Goal: Task Accomplishment & Management: Manage account settings

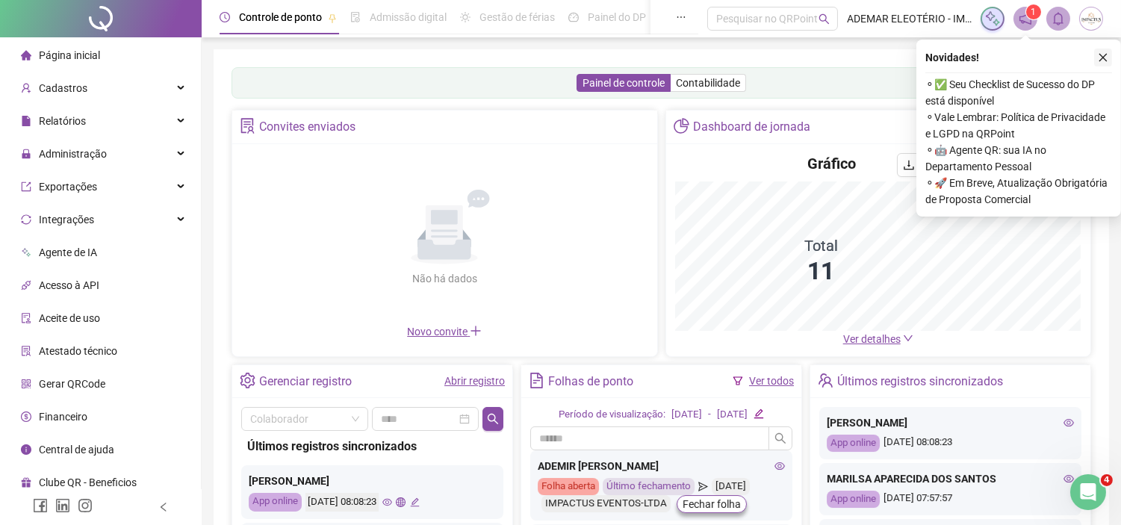
click at [1103, 60] on icon "close" at bounding box center [1103, 57] width 10 height 10
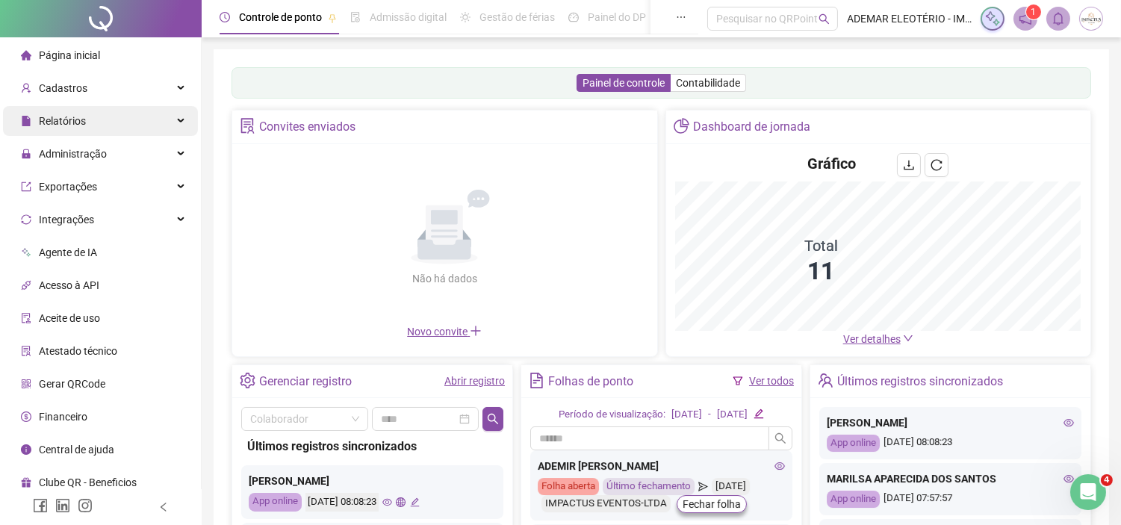
click at [170, 154] on div "Administração" at bounding box center [100, 154] width 195 height 30
click at [180, 154] on icon at bounding box center [182, 154] width 7 height 0
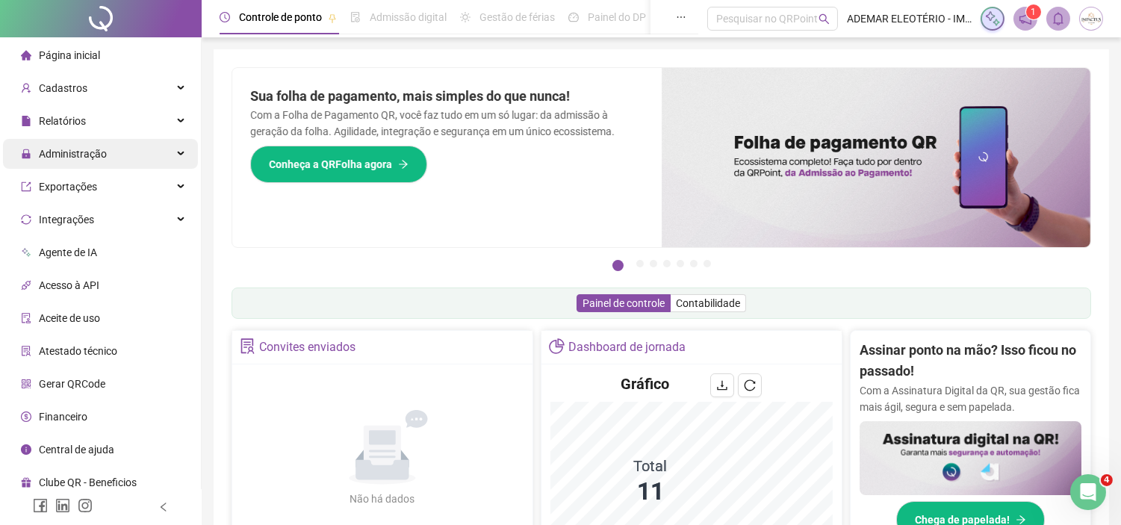
click at [158, 155] on div "Administração" at bounding box center [100, 154] width 195 height 30
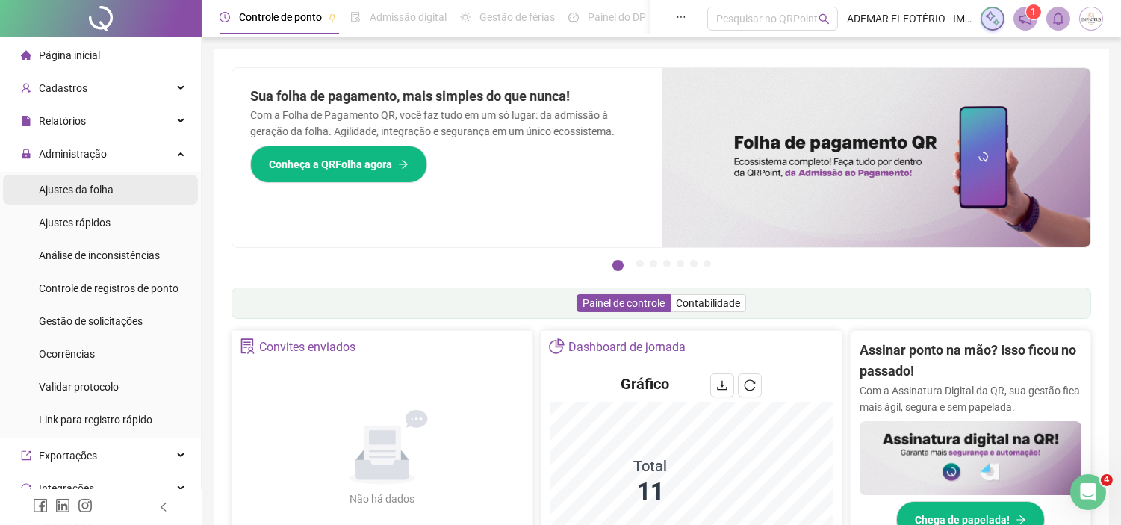
click at [87, 198] on div "Ajustes da folha" at bounding box center [76, 190] width 75 height 30
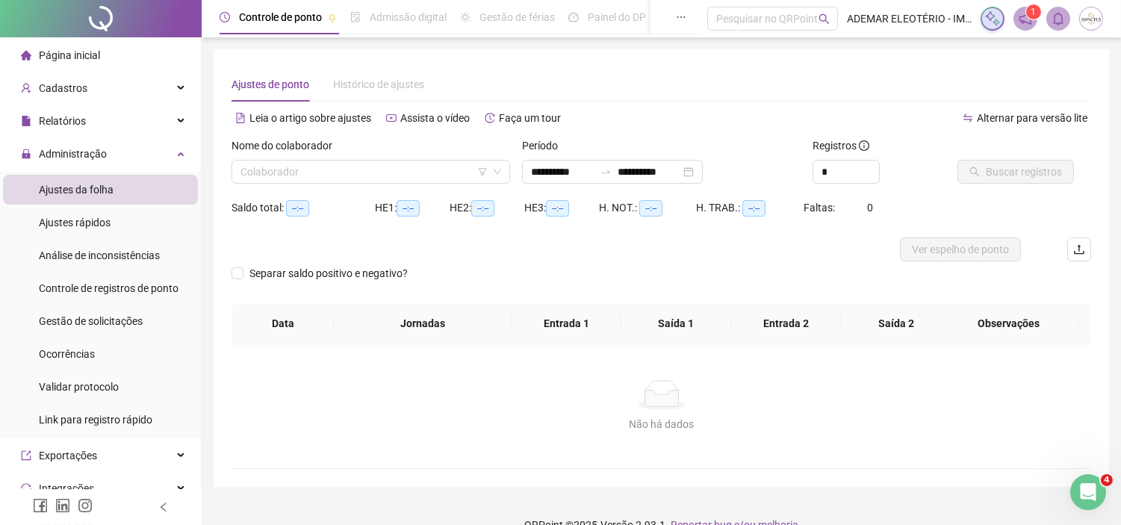
type input "**********"
click at [385, 172] on input "search" at bounding box center [364, 172] width 247 height 22
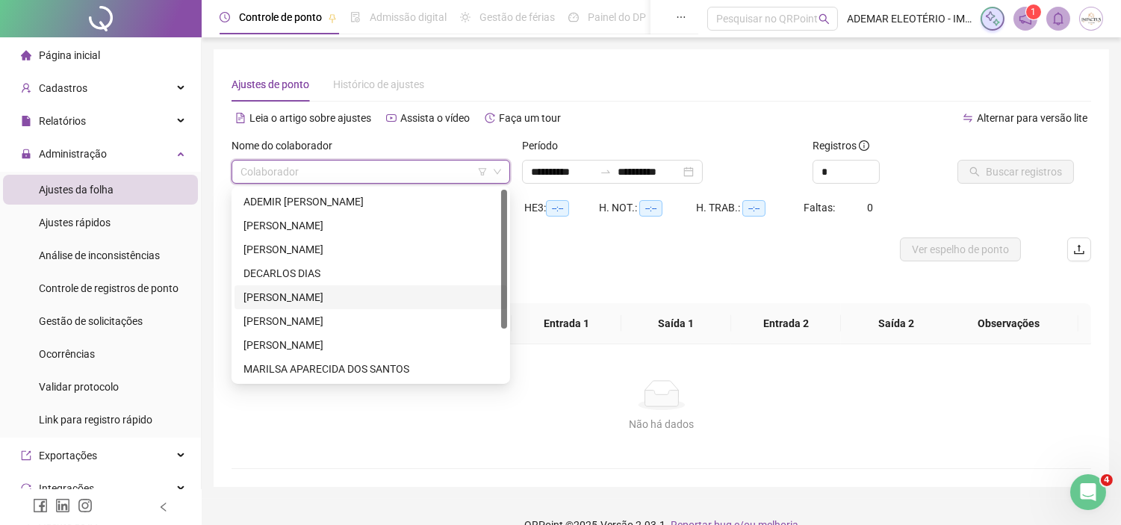
click at [318, 289] on div "[PERSON_NAME]" at bounding box center [371, 297] width 255 height 16
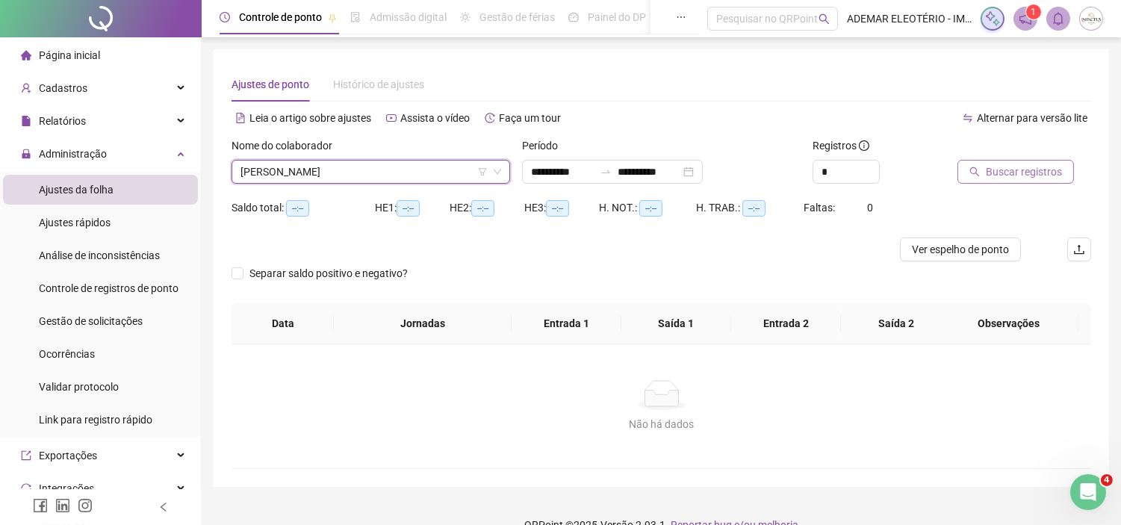
click at [1021, 164] on span "Buscar registros" at bounding box center [1024, 172] width 76 height 16
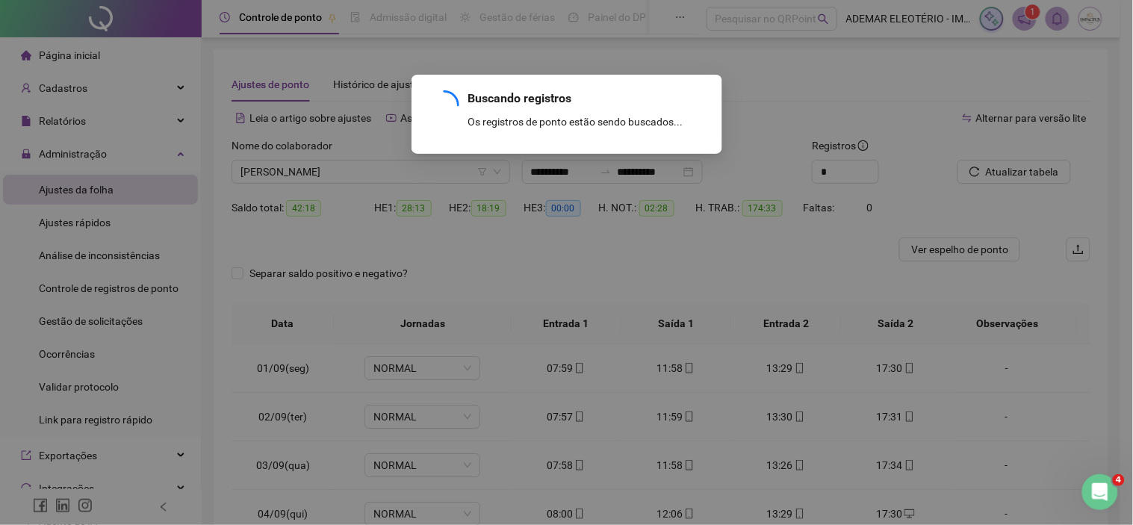
click at [92, 315] on div "Buscando registros Os registros de ponto estão sendo buscados... OK" at bounding box center [566, 262] width 1133 height 525
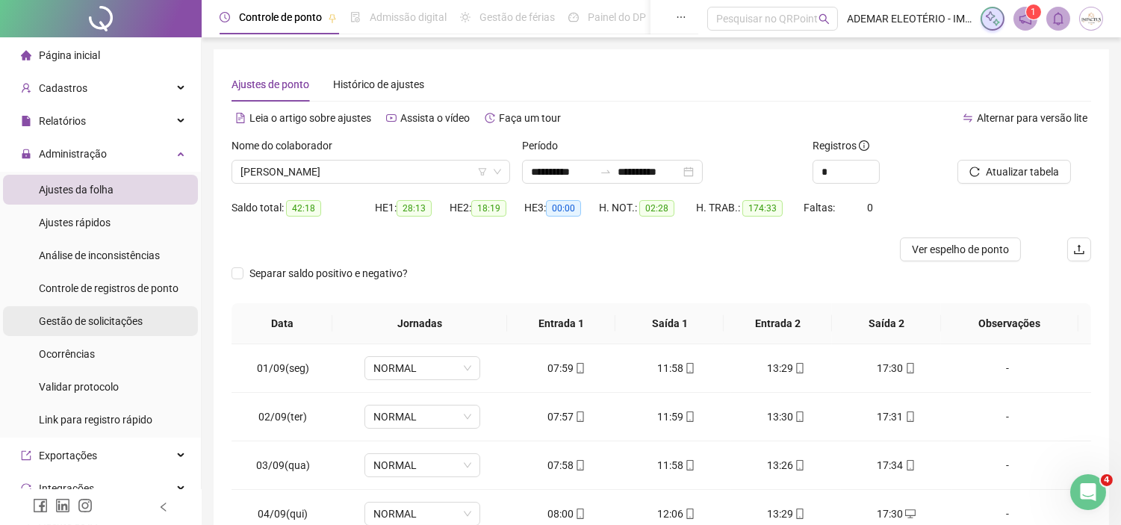
click at [66, 320] on span "Gestão de solicitações" at bounding box center [91, 321] width 104 height 12
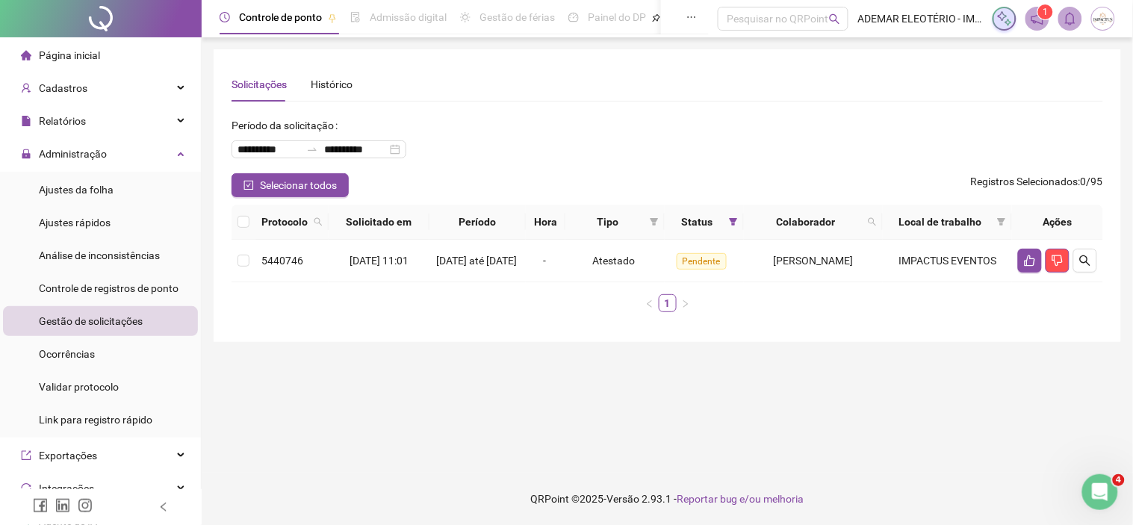
click at [845, 337] on div "**********" at bounding box center [668, 195] width 908 height 293
click at [1088, 263] on icon "search" at bounding box center [1085, 261] width 12 height 12
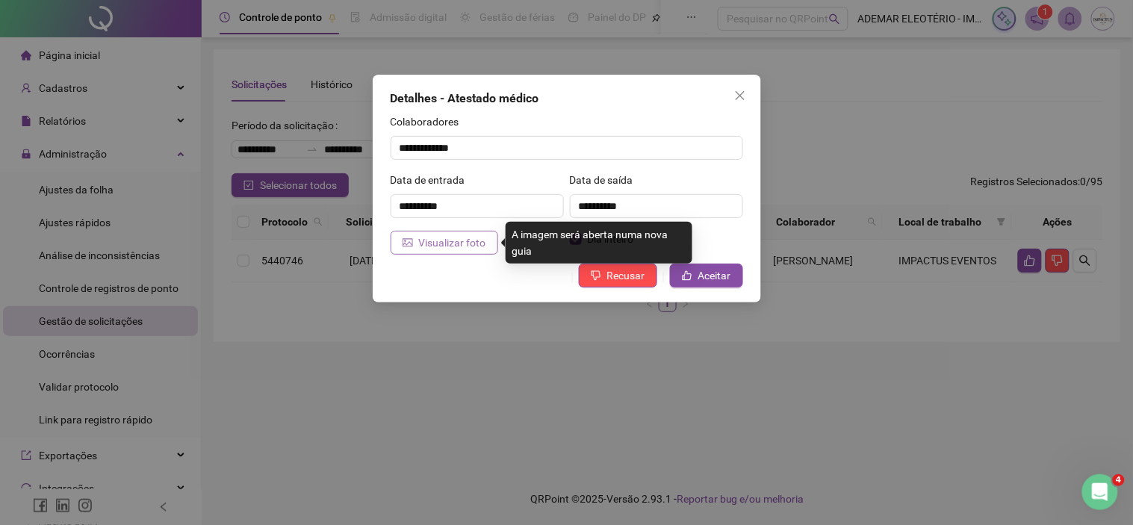
click at [446, 243] on span "Visualizar foto" at bounding box center [452, 243] width 67 height 16
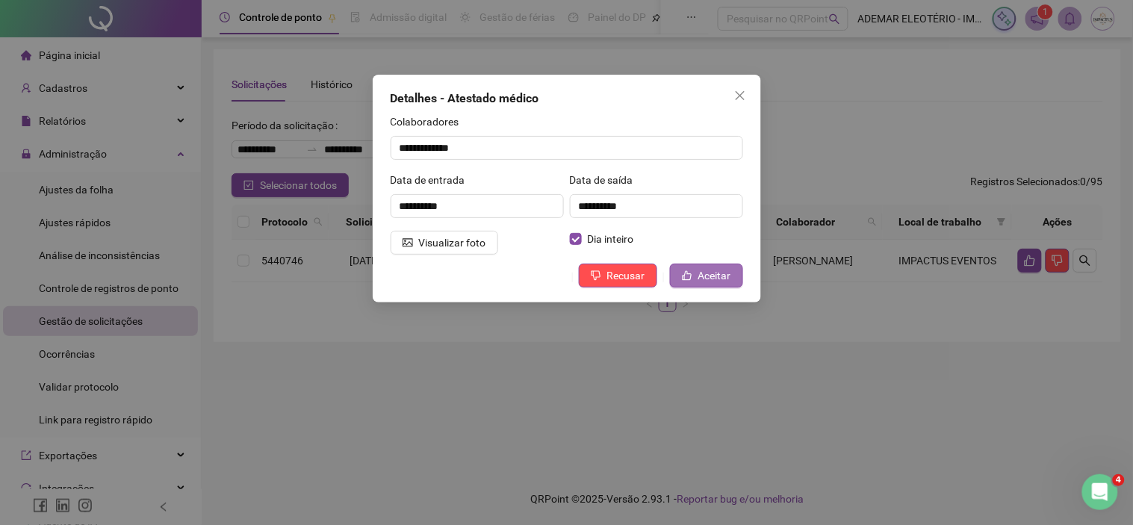
click at [713, 275] on span "Aceitar" at bounding box center [714, 275] width 33 height 16
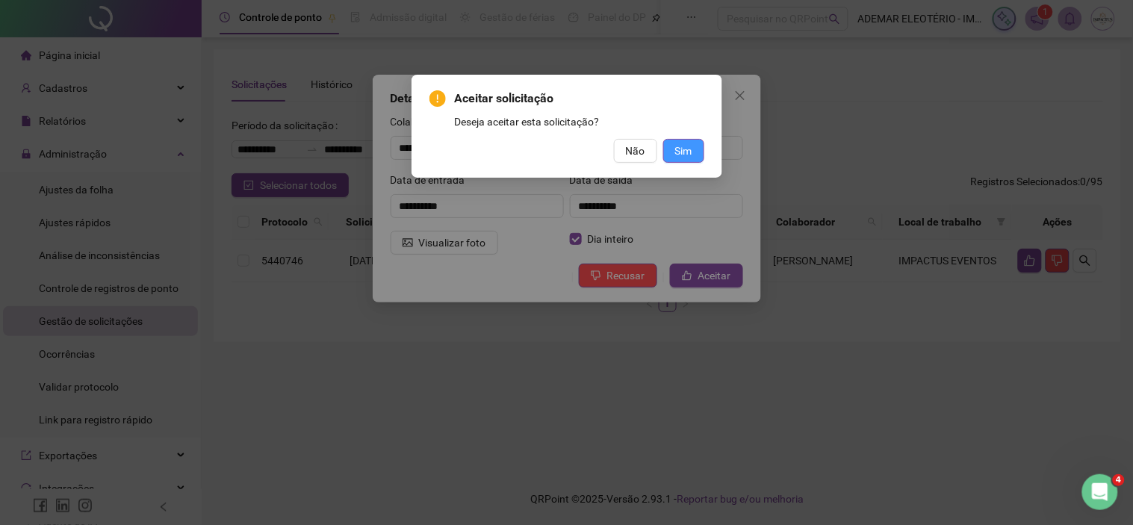
click at [681, 140] on button "Sim" at bounding box center [683, 151] width 41 height 24
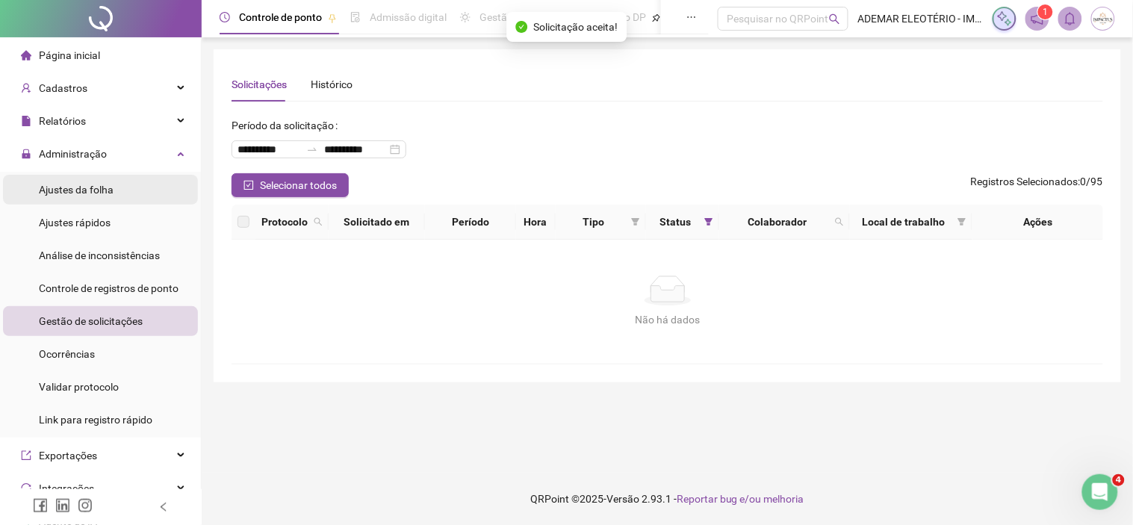
click at [58, 188] on span "Ajustes da folha" at bounding box center [76, 190] width 75 height 12
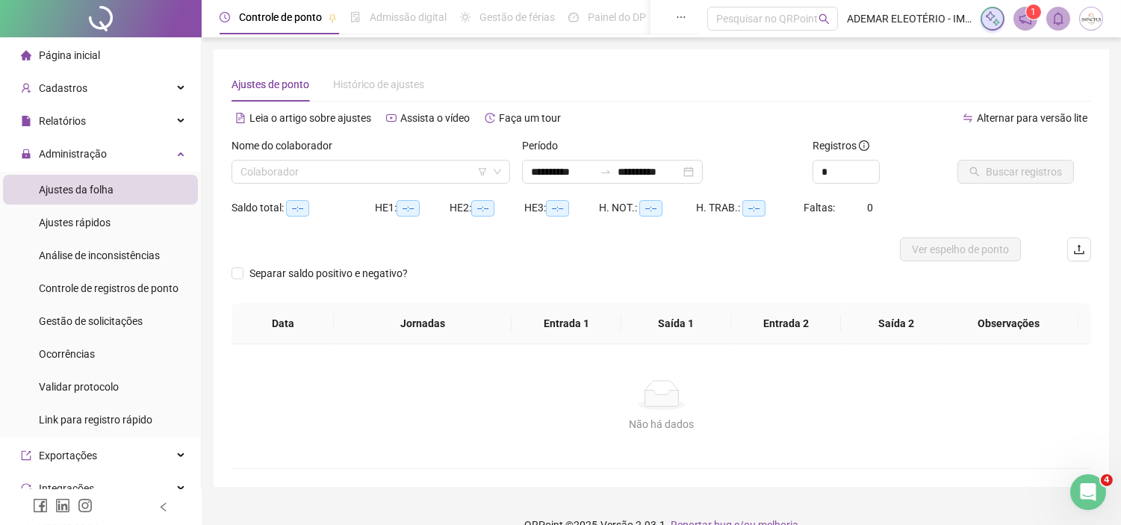
type input "**********"
